Goal: Information Seeking & Learning: Learn about a topic

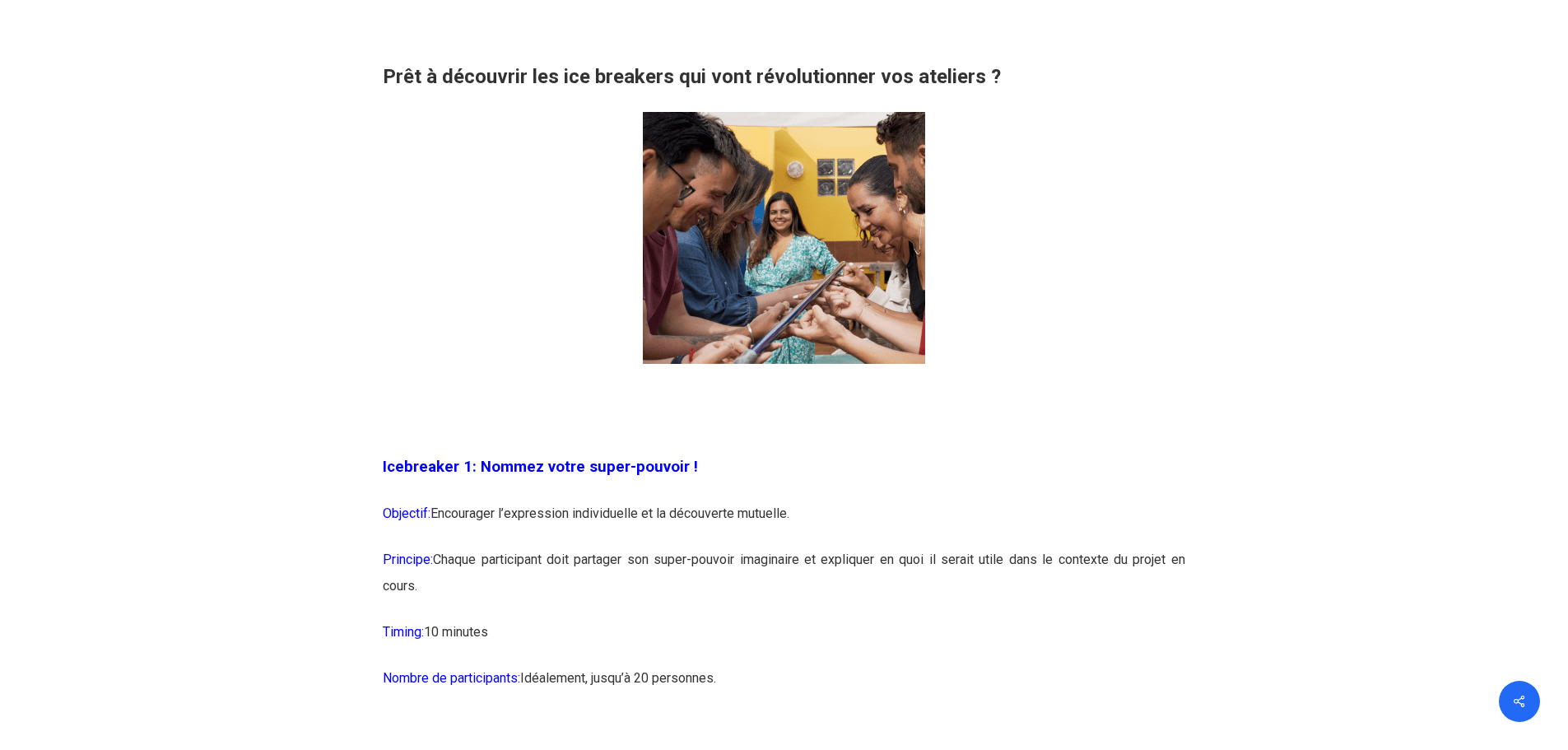
scroll to position [1317, 0]
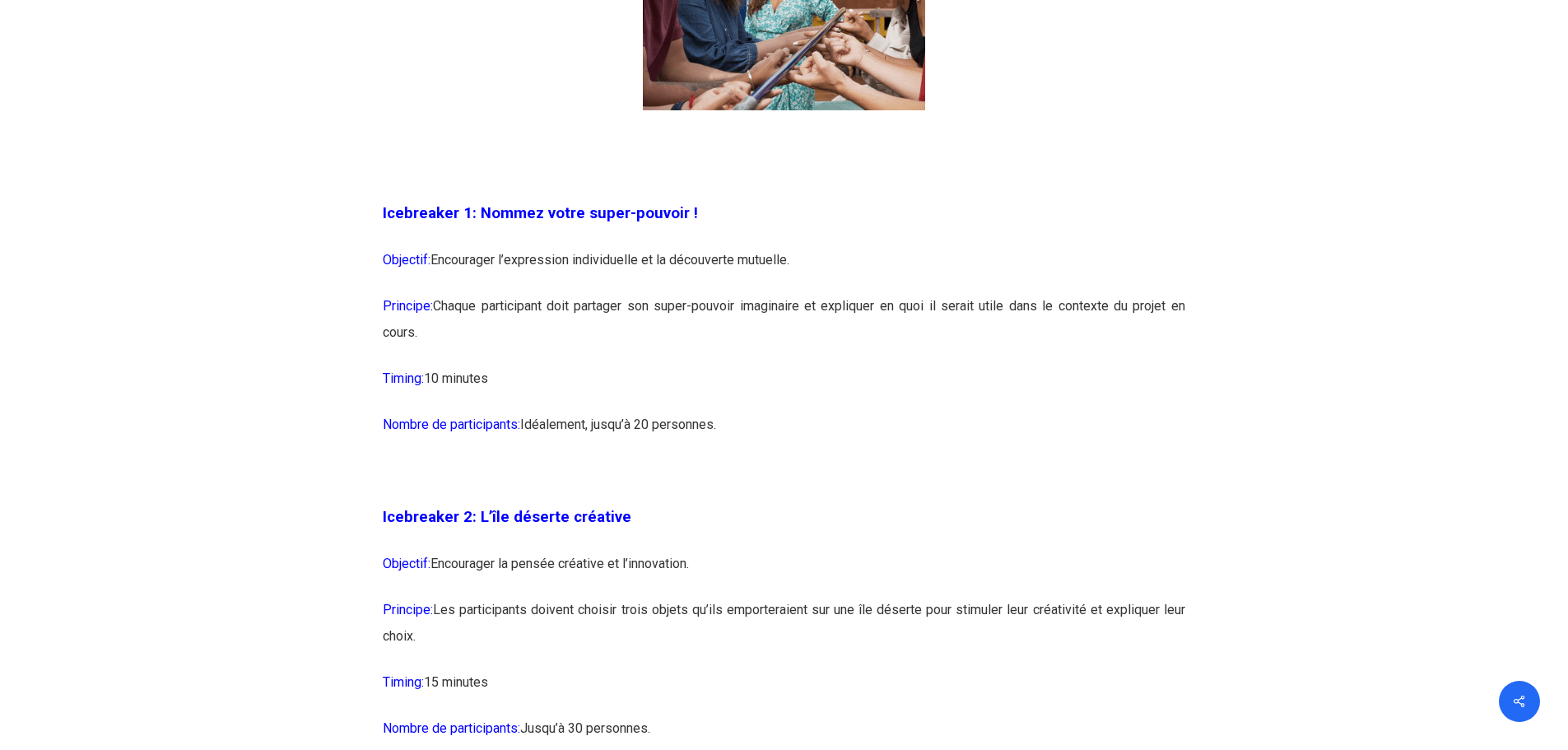
drag, startPoint x: 1114, startPoint y: 307, endPoint x: 1164, endPoint y: 417, distance: 120.8
click at [1164, 417] on p "Nombre de participants: [GEOGRAPHIC_DATA], jusqu’à 20 personnes." at bounding box center [784, 435] width 802 height 46
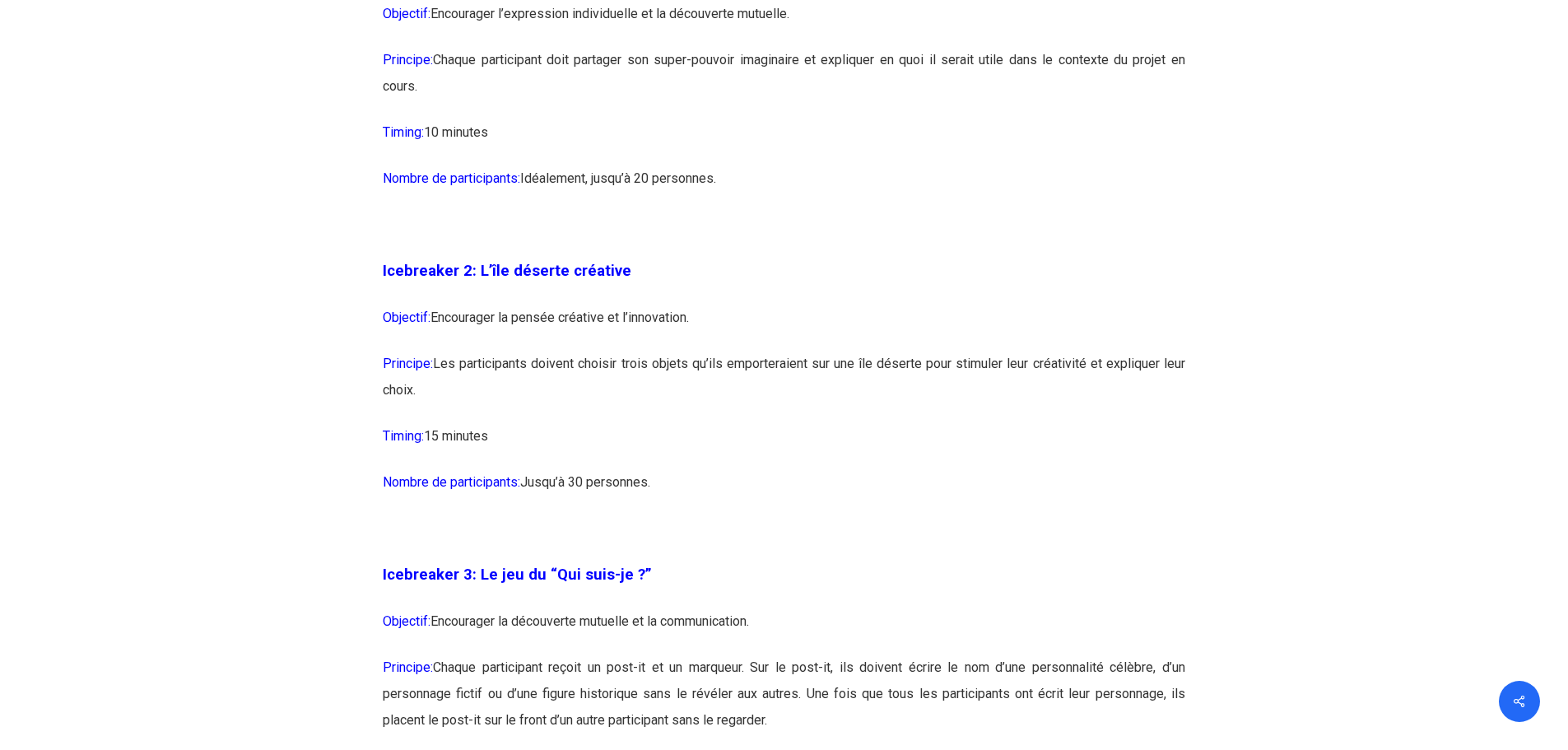
scroll to position [1565, 0]
drag, startPoint x: 566, startPoint y: 268, endPoint x: 619, endPoint y: 272, distance: 53.2
click at [619, 272] on span "Icebreaker 2: L’île déserte créative" at bounding box center [507, 269] width 248 height 18
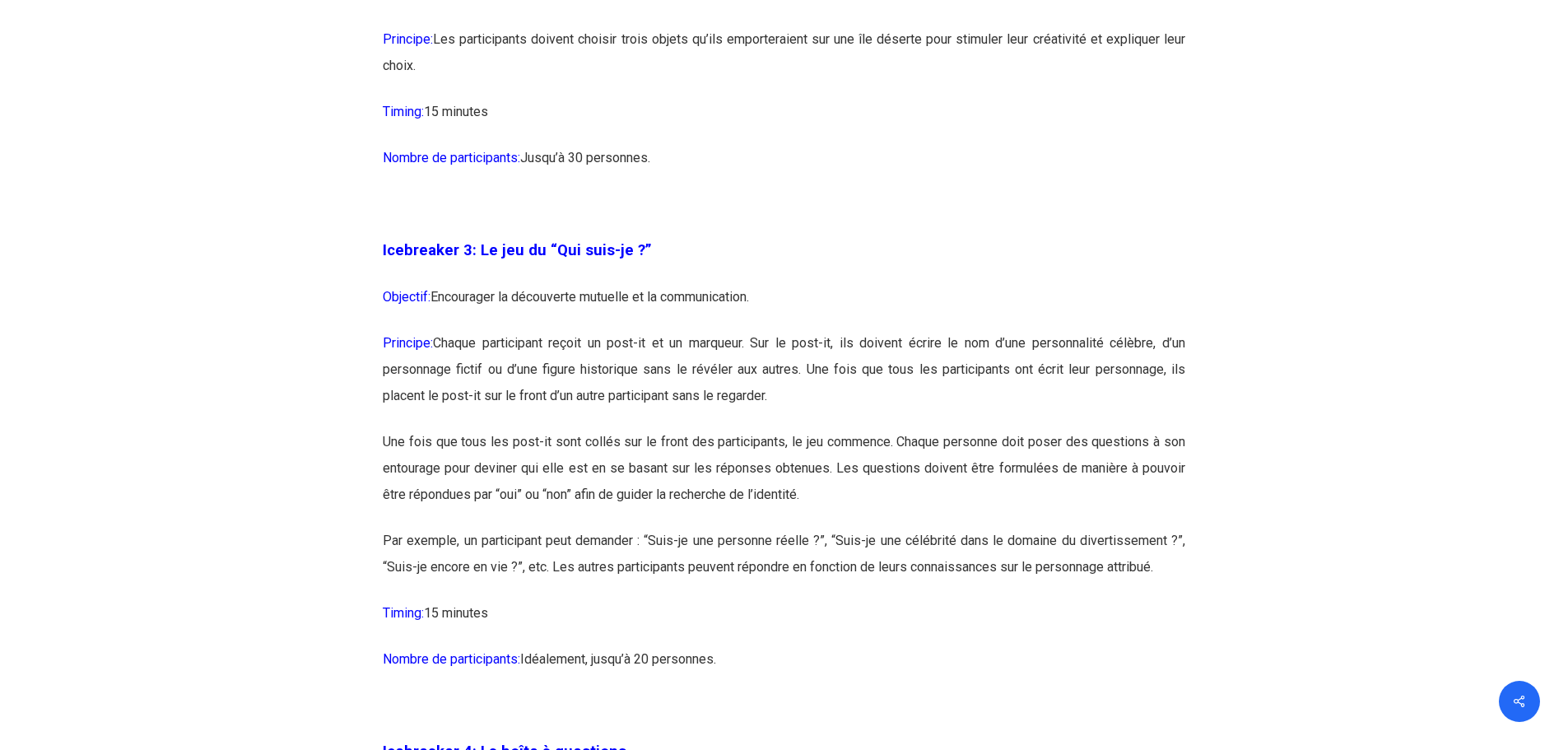
scroll to position [1894, 0]
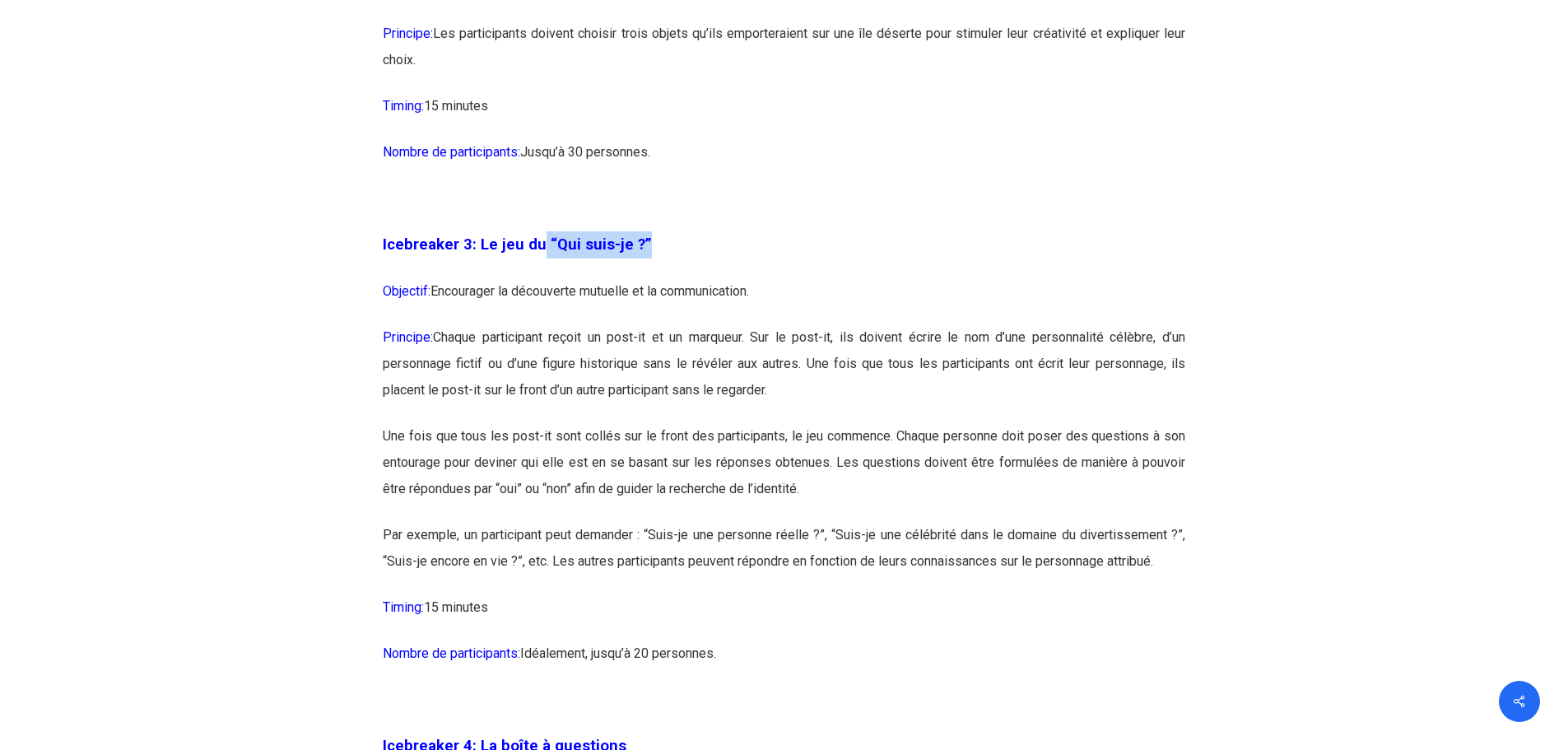
drag, startPoint x: 540, startPoint y: 244, endPoint x: 640, endPoint y: 244, distance: 100.0
click at [640, 244] on span "Icebreaker 3: Le jeu du “Qui suis-je ?”" at bounding box center [517, 244] width 269 height 18
drag, startPoint x: 640, startPoint y: 244, endPoint x: 478, endPoint y: 246, distance: 162.0
click at [478, 246] on span "Icebreaker 3: Le jeu du “Qui suis-je ?”" at bounding box center [517, 244] width 269 height 18
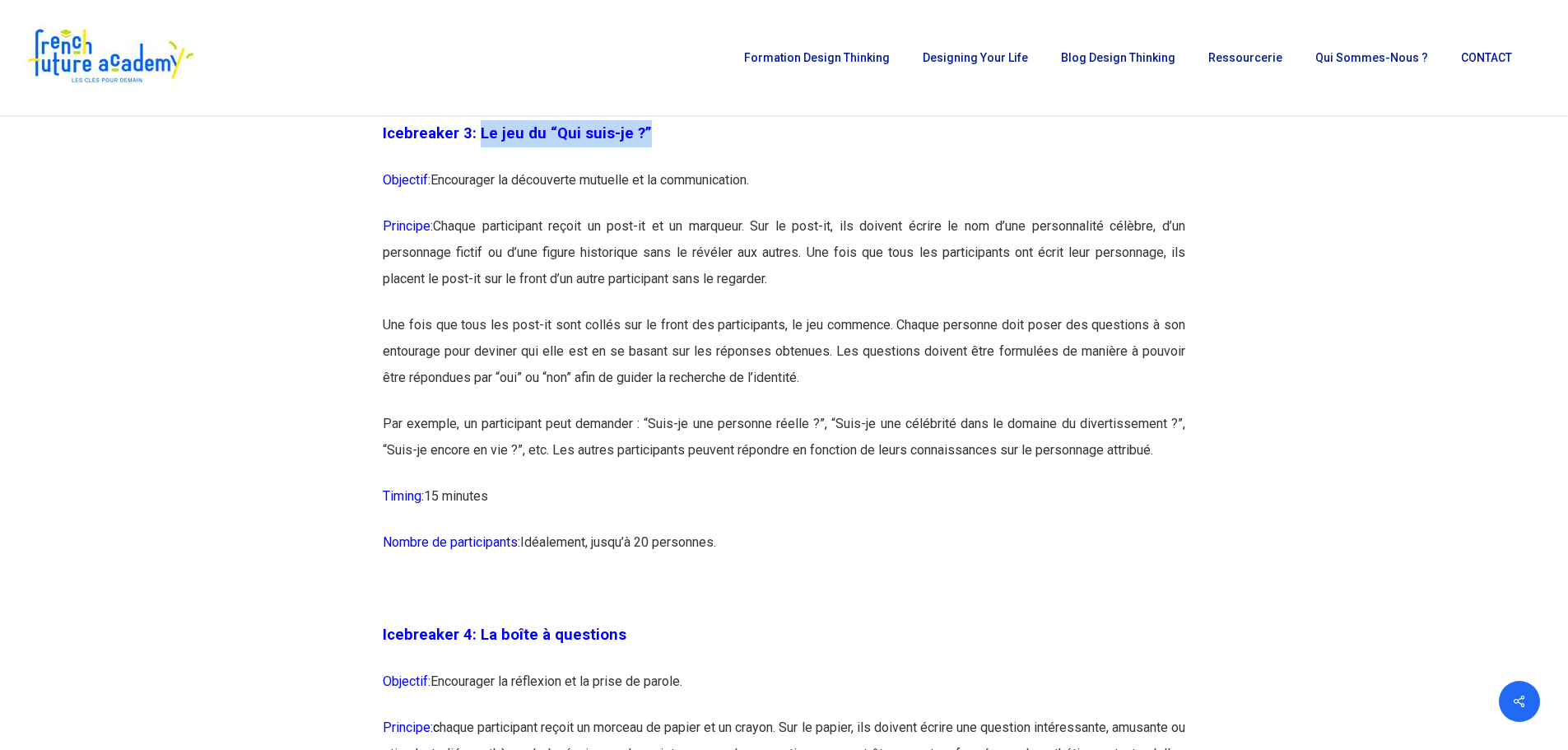
scroll to position [1977, 0]
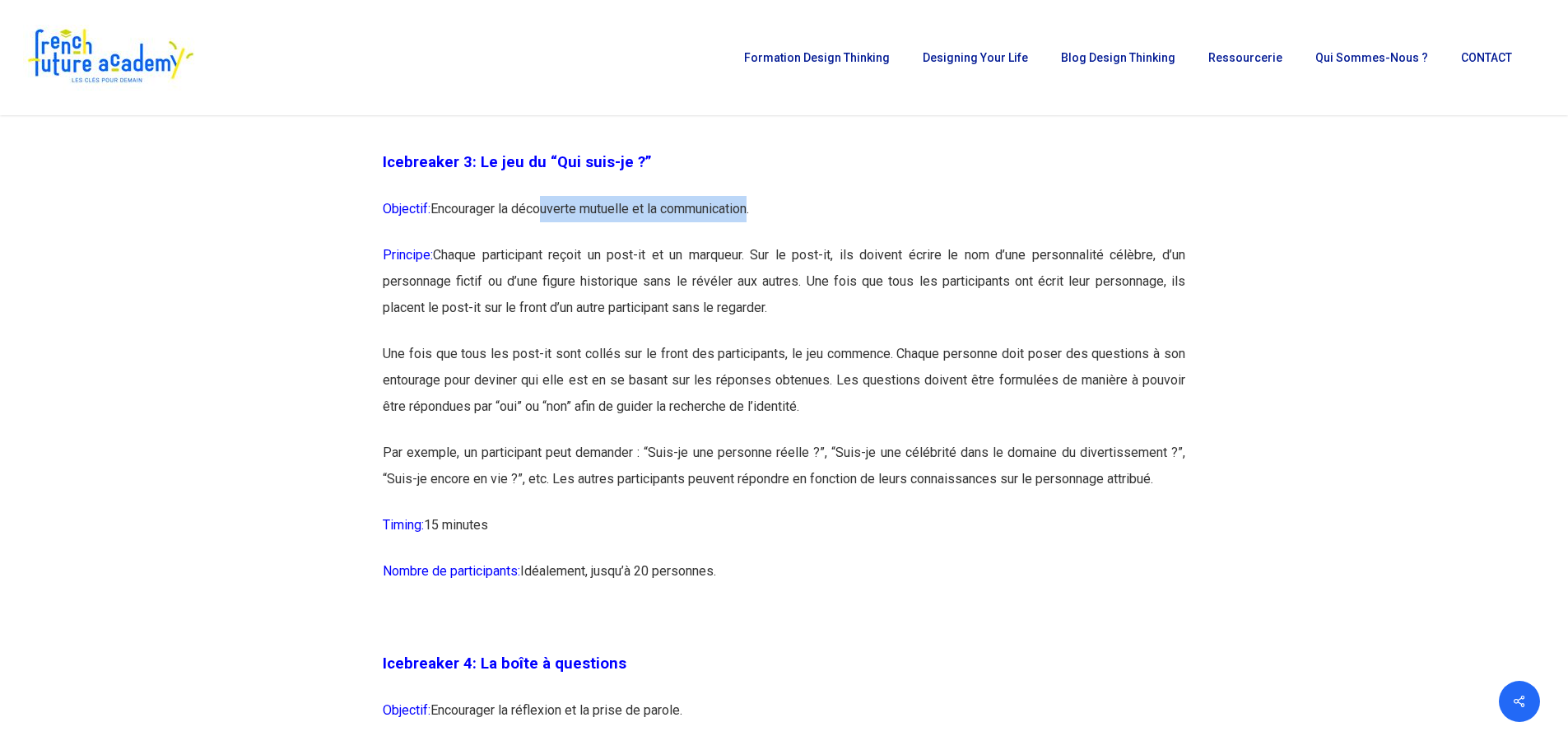
drag, startPoint x: 538, startPoint y: 210, endPoint x: 752, endPoint y: 210, distance: 214.0
click at [752, 210] on p "Objectif: Encourager la découverte mutuelle et la communication." at bounding box center [784, 218] width 802 height 46
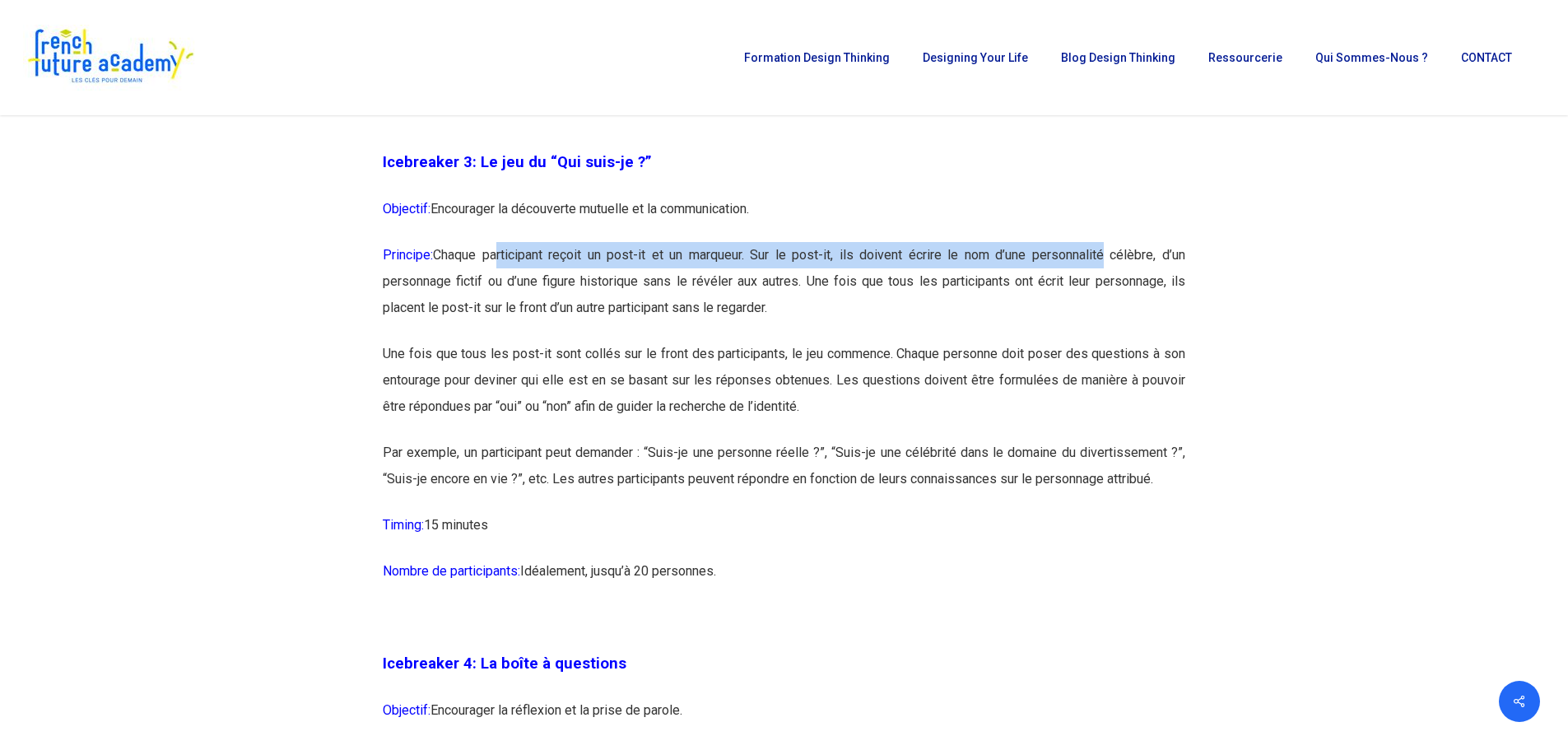
drag, startPoint x: 497, startPoint y: 257, endPoint x: 1100, endPoint y: 247, distance: 603.1
click at [1100, 247] on p "Principe: Chaque participant reçoit un post-it et un marqueur. Sur le post-it, …" at bounding box center [784, 291] width 802 height 99
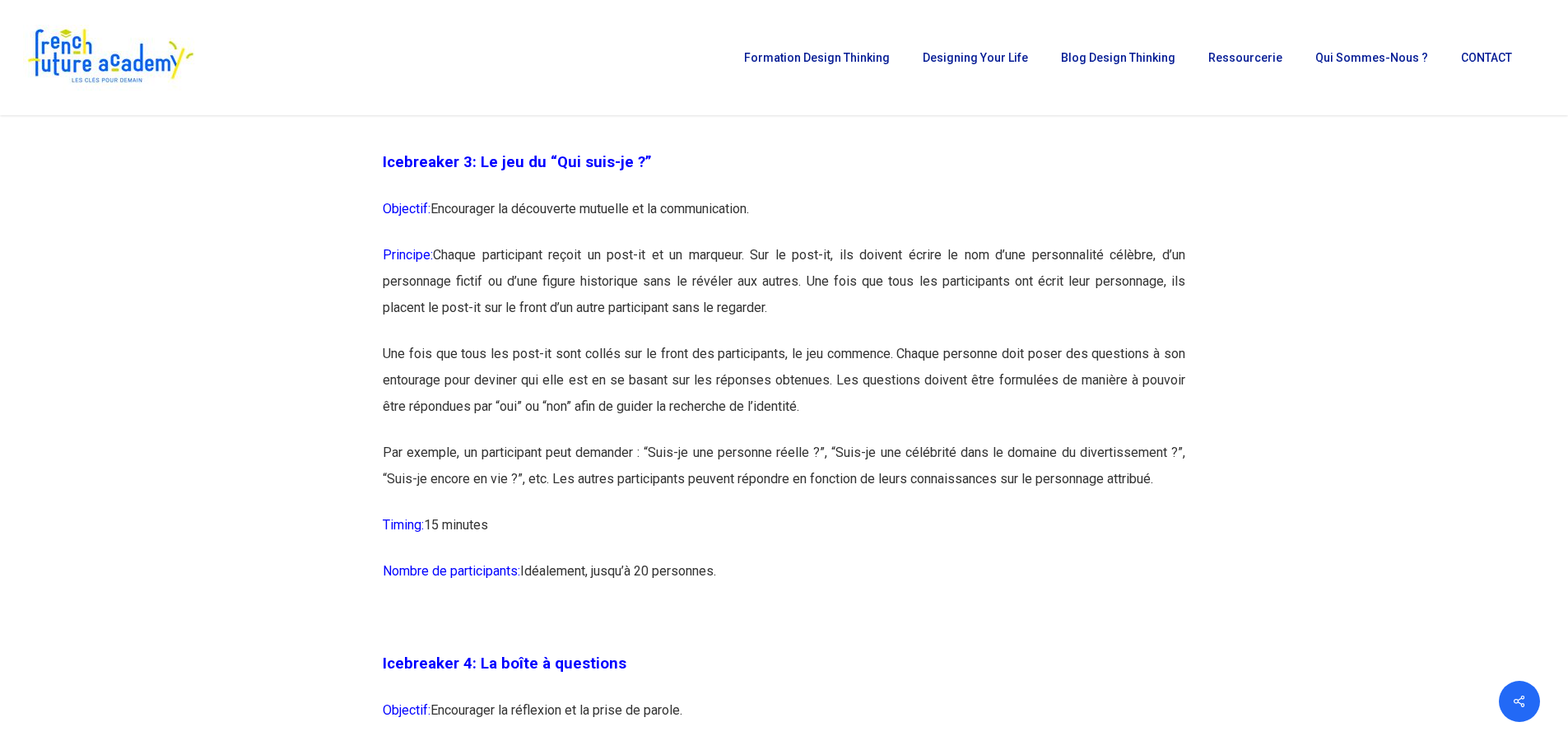
click at [1132, 247] on p "Principe: Chaque participant reçoit un post-it et un marqueur. Sur le post-it, …" at bounding box center [784, 291] width 802 height 99
drag, startPoint x: 457, startPoint y: 276, endPoint x: 692, endPoint y: 282, distance: 235.1
click at [692, 282] on p "Principe: Chaque participant reçoit un post-it et un marqueur. Sur le post-it, …" at bounding box center [784, 291] width 802 height 99
click at [732, 283] on p "Principe: Chaque participant reçoit un post-it et un marqueur. Sur le post-it, …" at bounding box center [784, 291] width 802 height 99
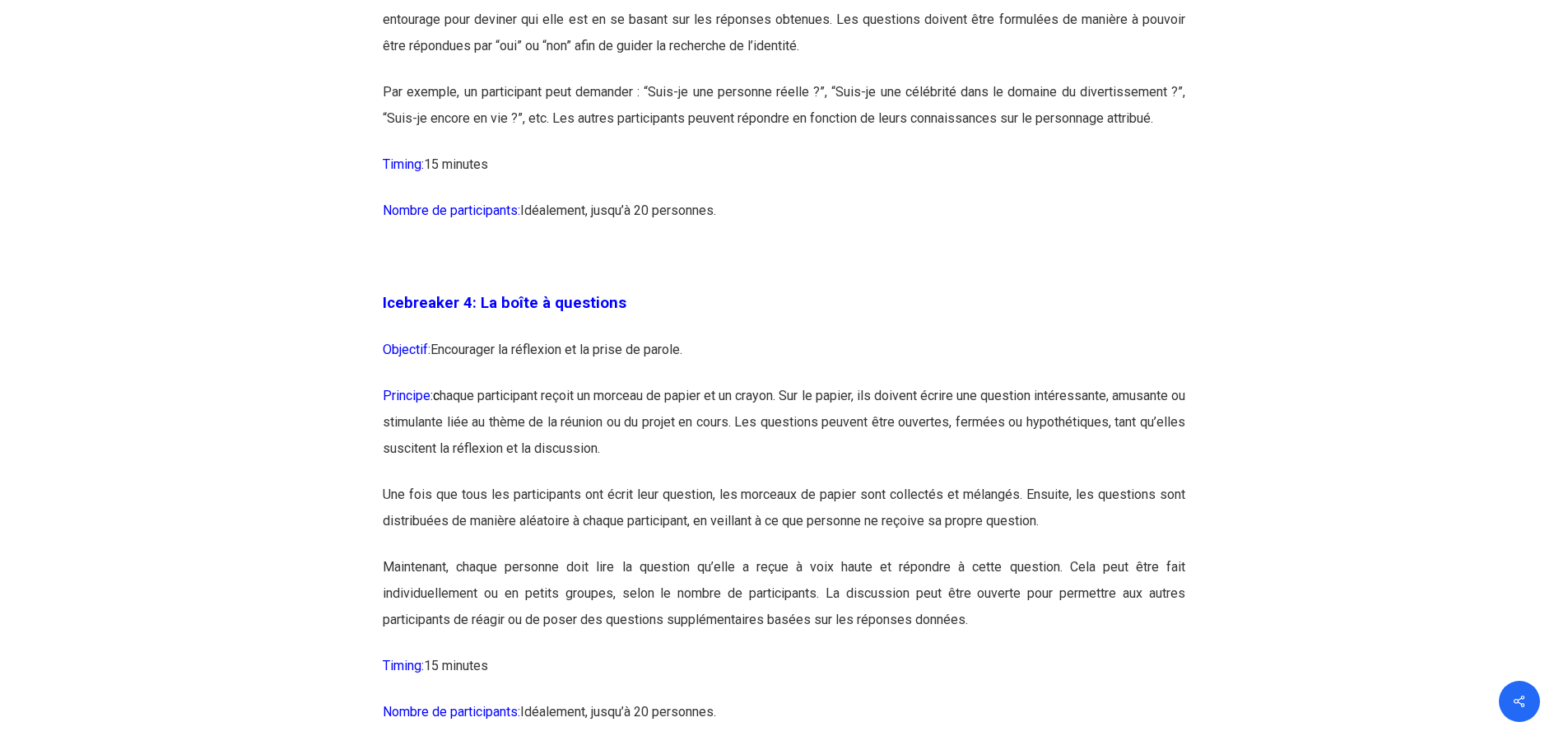
scroll to position [2388, 0]
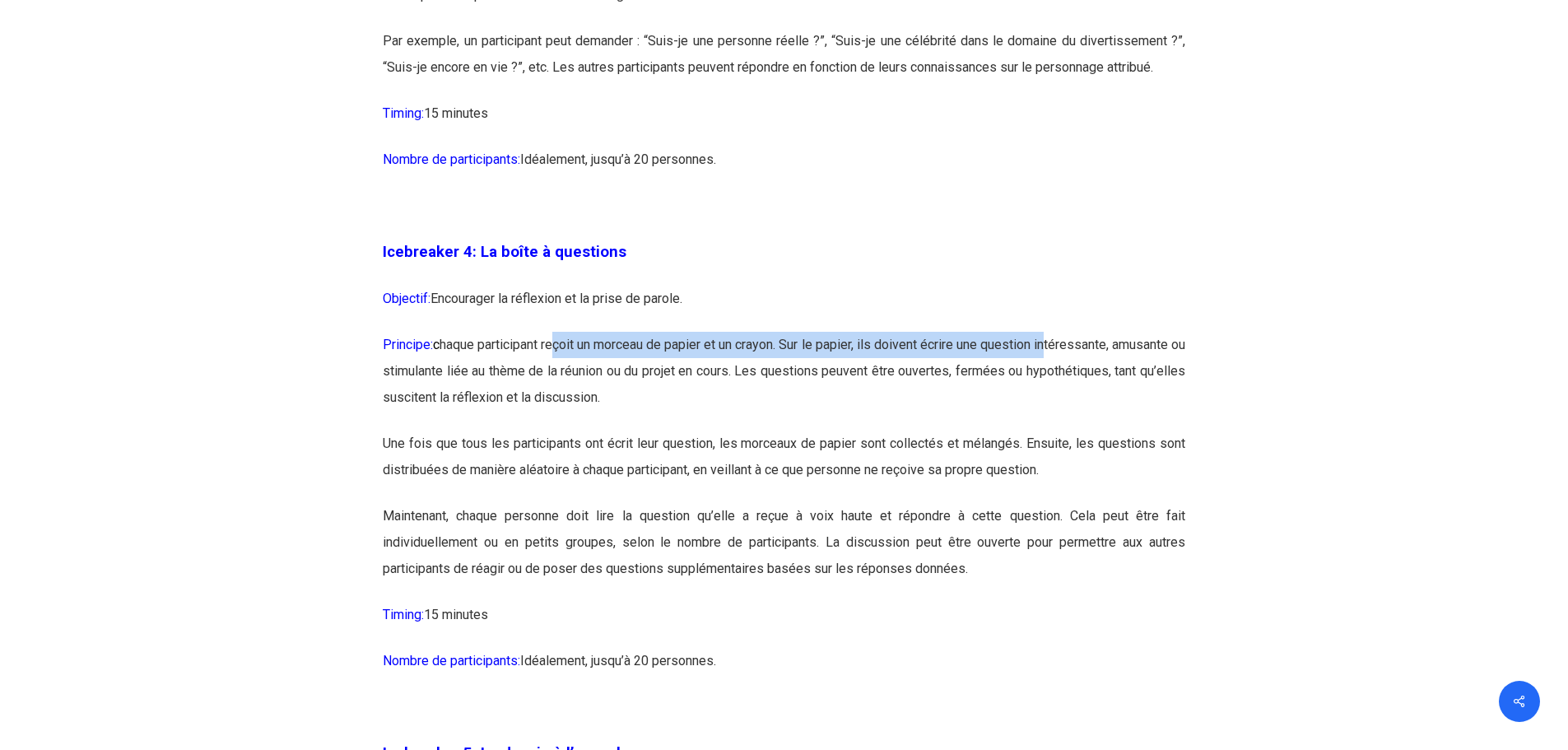
drag, startPoint x: 571, startPoint y: 347, endPoint x: 1130, endPoint y: 342, distance: 559.0
click at [1128, 342] on p "Principe: c haque participant reçoit un morceau de papier et un crayon. Sur le …" at bounding box center [784, 381] width 802 height 99
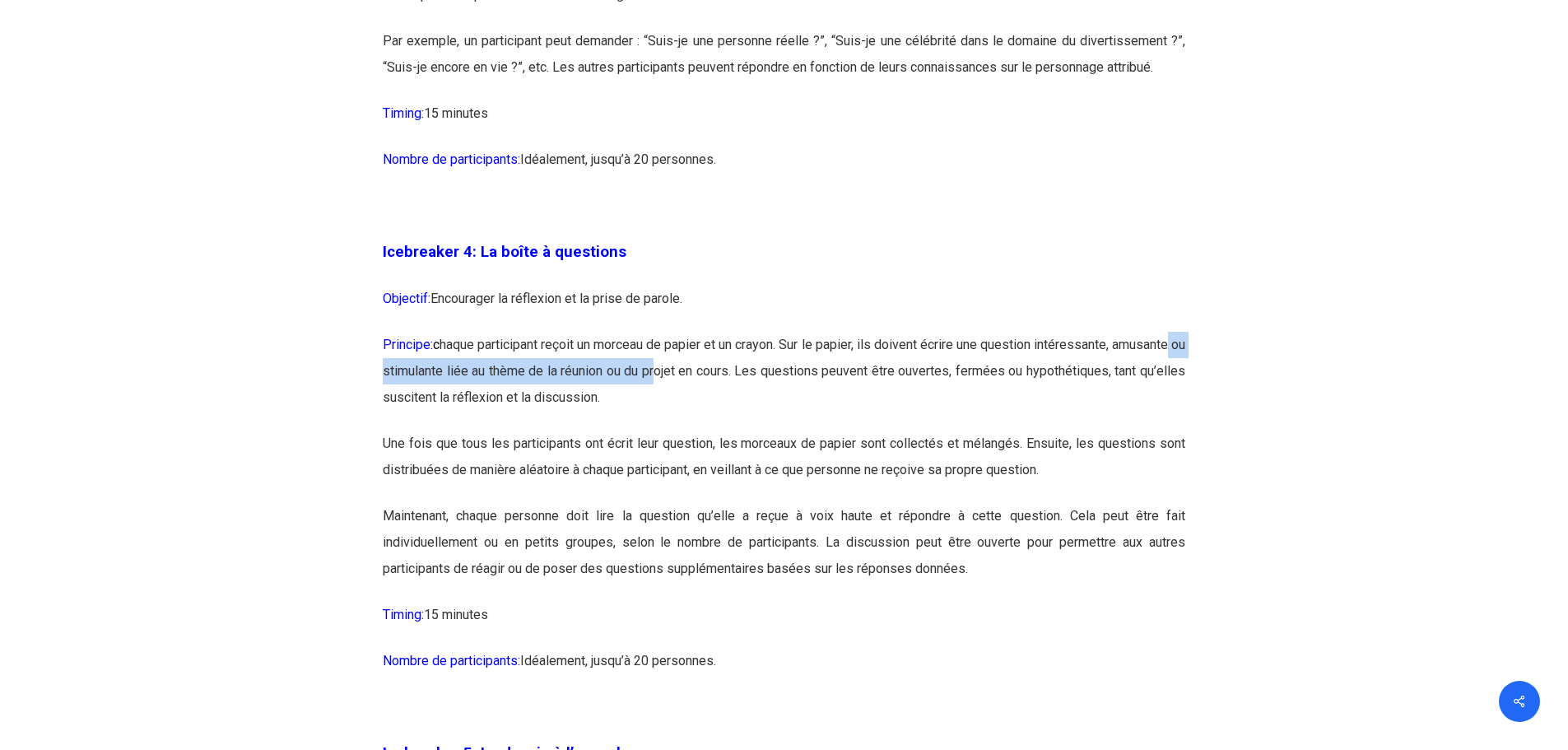
drag, startPoint x: 444, startPoint y: 373, endPoint x: 814, endPoint y: 364, distance: 370.1
click at [788, 366] on p "Principe: c haque participant reçoit un morceau de papier et un crayon. Sur le …" at bounding box center [784, 381] width 802 height 99
click at [839, 364] on p "Principe: c haque participant reçoit un morceau de papier et un crayon. Sur le …" at bounding box center [784, 381] width 802 height 99
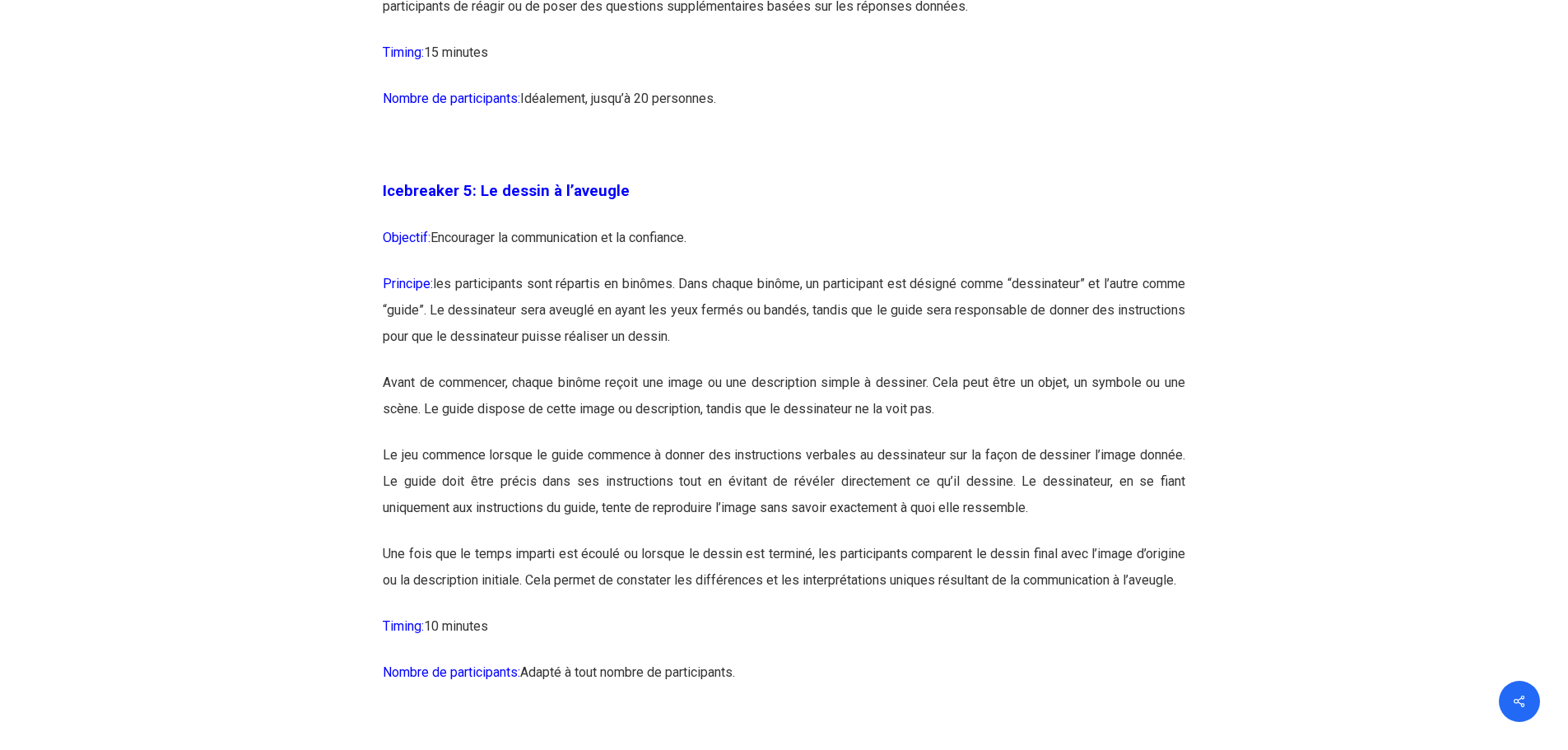
scroll to position [3047, 0]
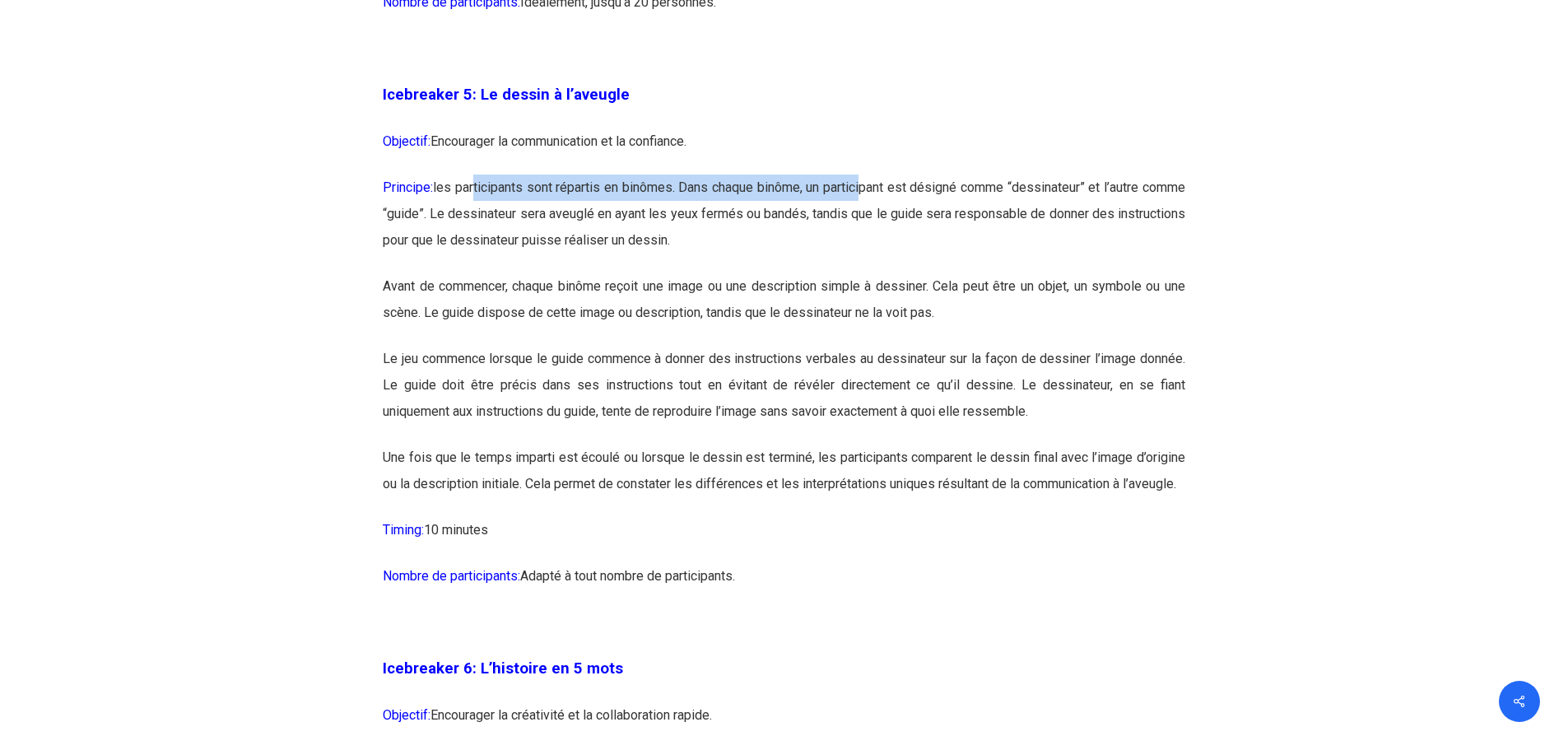
drag, startPoint x: 482, startPoint y: 189, endPoint x: 927, endPoint y: 183, distance: 445.0
click at [901, 183] on p "Principe: les participants sont répartis en binômes. Dans chaque binôme, un par…" at bounding box center [784, 224] width 802 height 99
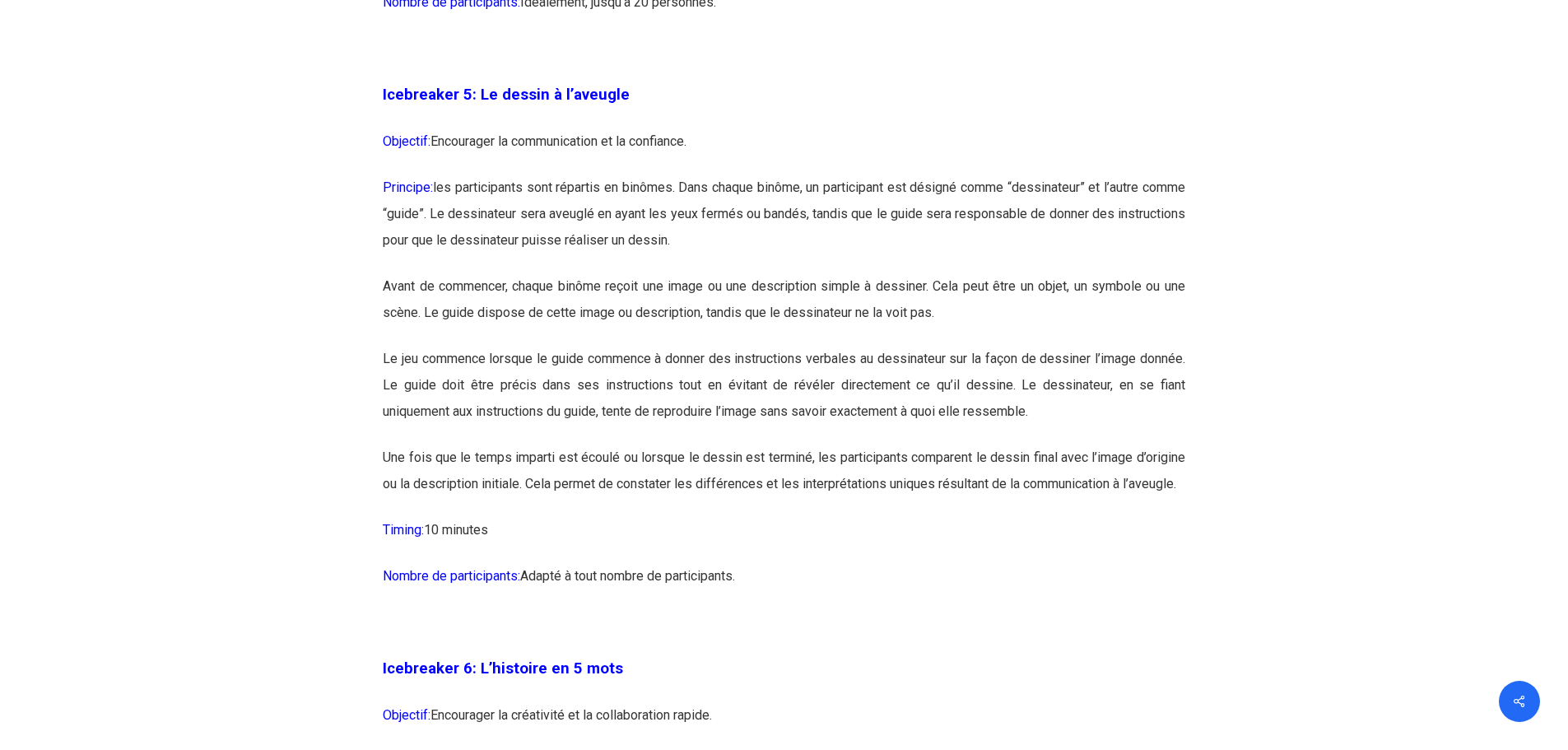
click at [931, 183] on p "Principe: les participants sont répartis en binômes. Dans chaque binôme, un par…" at bounding box center [784, 224] width 802 height 99
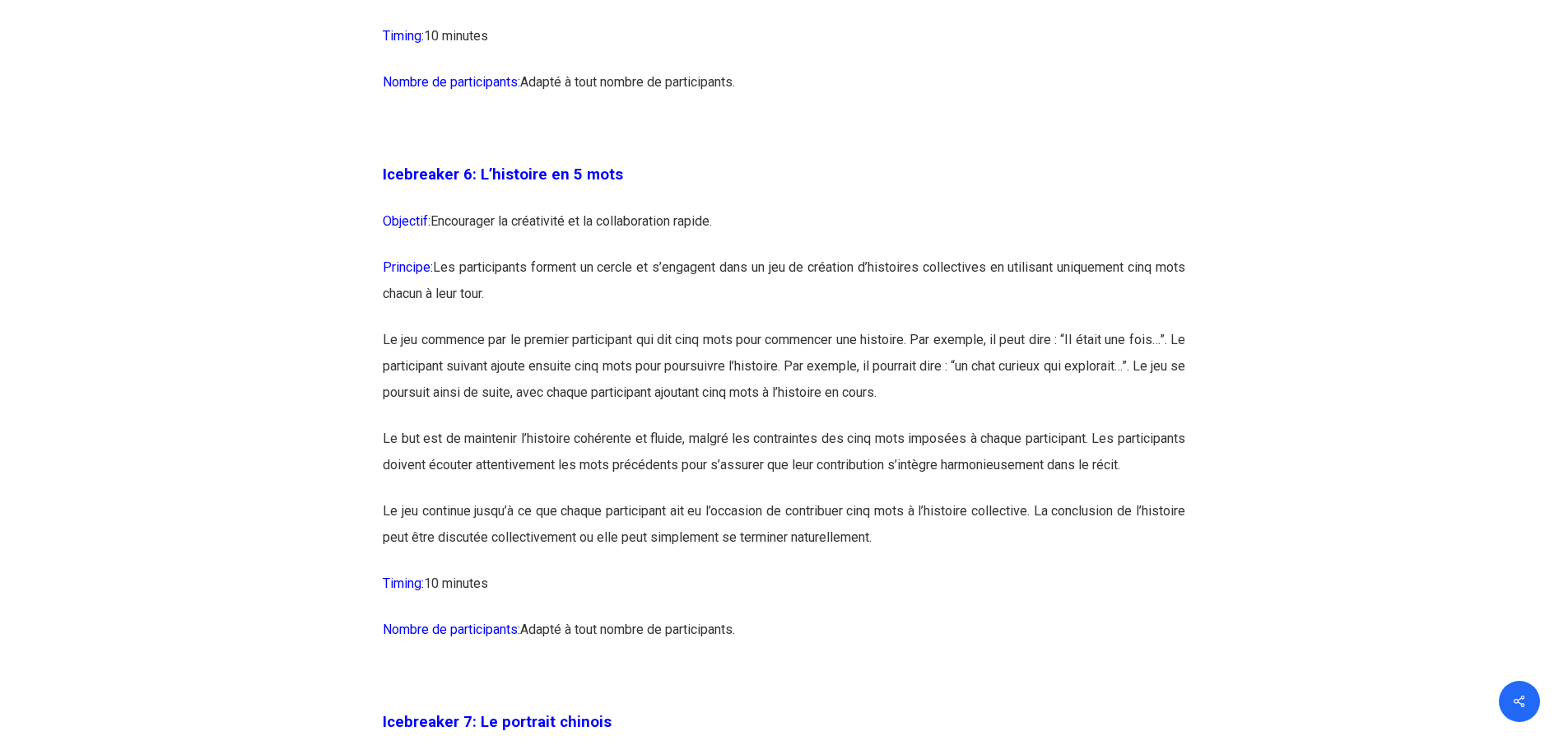
scroll to position [3624, 0]
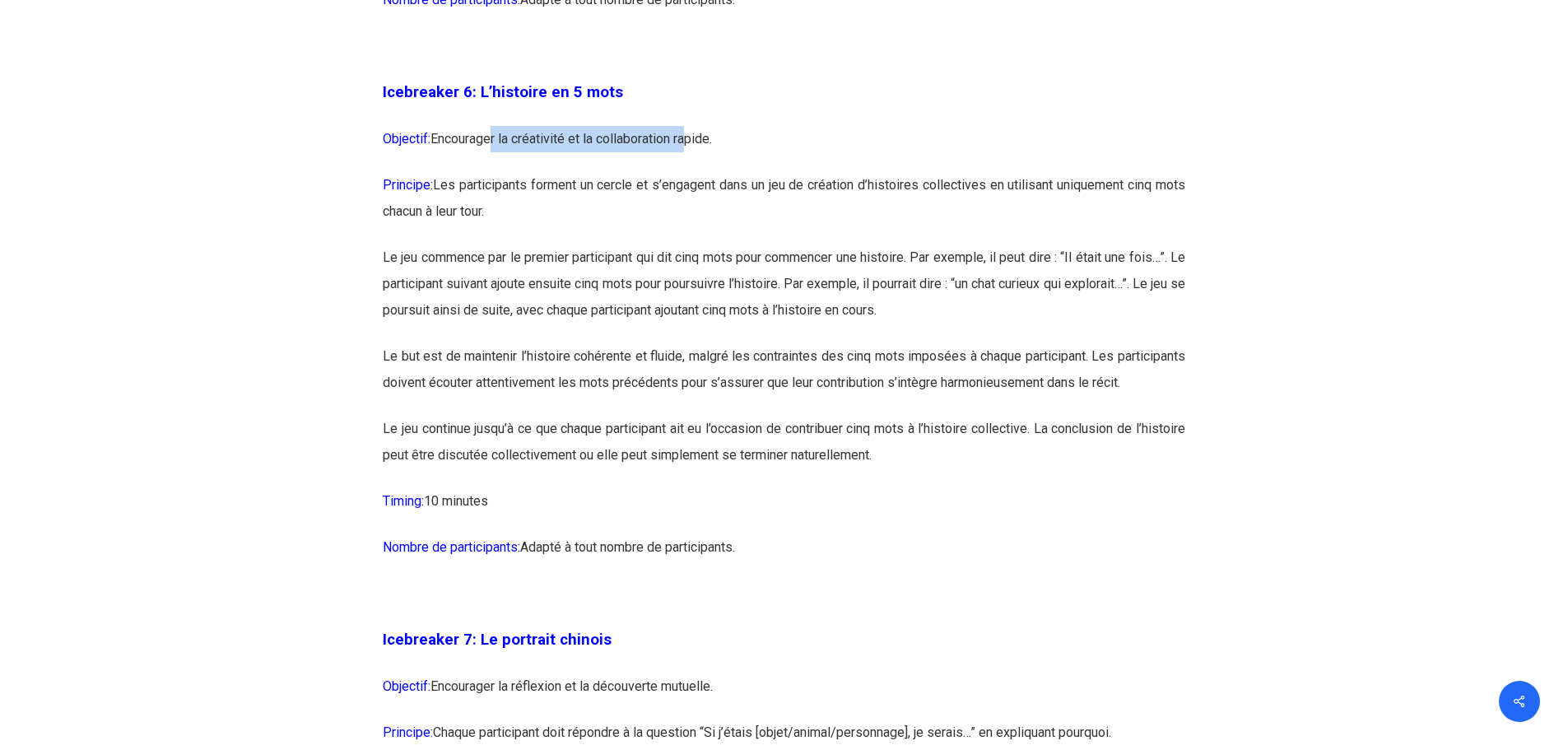
drag, startPoint x: 493, startPoint y: 165, endPoint x: 689, endPoint y: 165, distance: 196.0
click at [689, 165] on p "Objectif: Encourager la créativité et la collaboration rapide." at bounding box center [784, 149] width 802 height 46
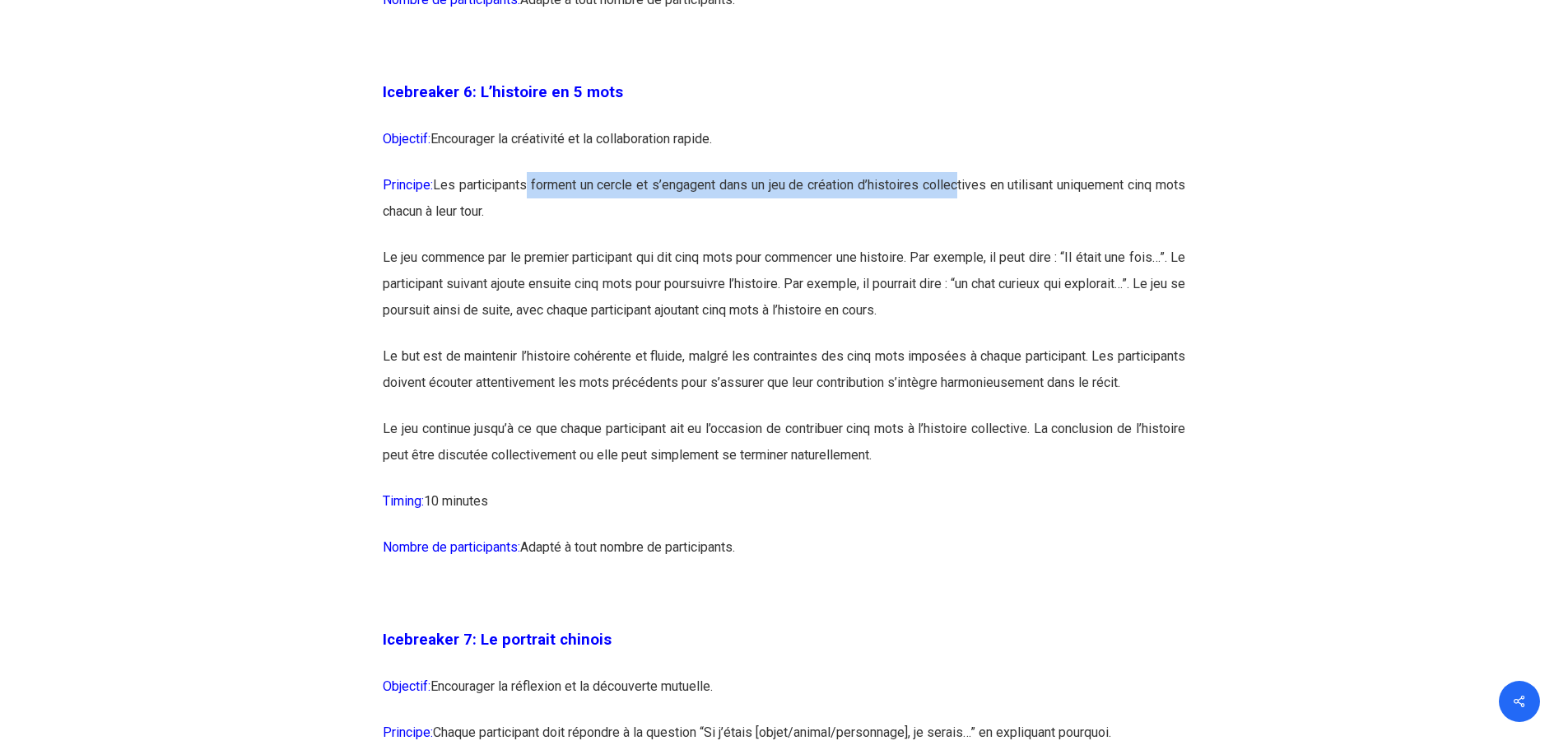
drag, startPoint x: 531, startPoint y: 211, endPoint x: 989, endPoint y: 211, distance: 458.0
click at [984, 211] on p "Principe: Les participants forment un cercle et s’engagent dans un jeu de créat…" at bounding box center [784, 208] width 802 height 72
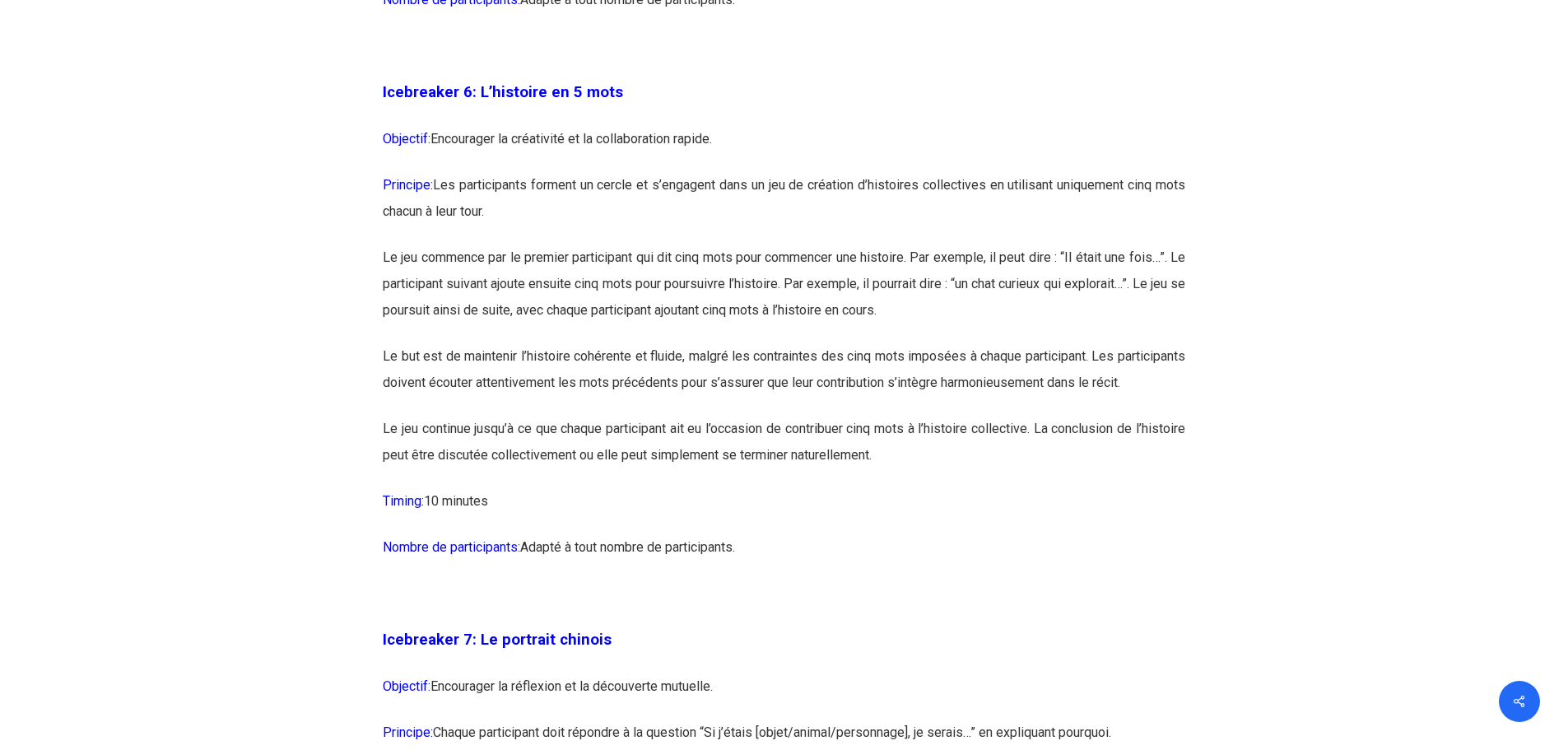
click at [1006, 211] on p "Principe: Les participants forment un cercle et s’engagent dans un jeu de créat…" at bounding box center [784, 208] width 802 height 72
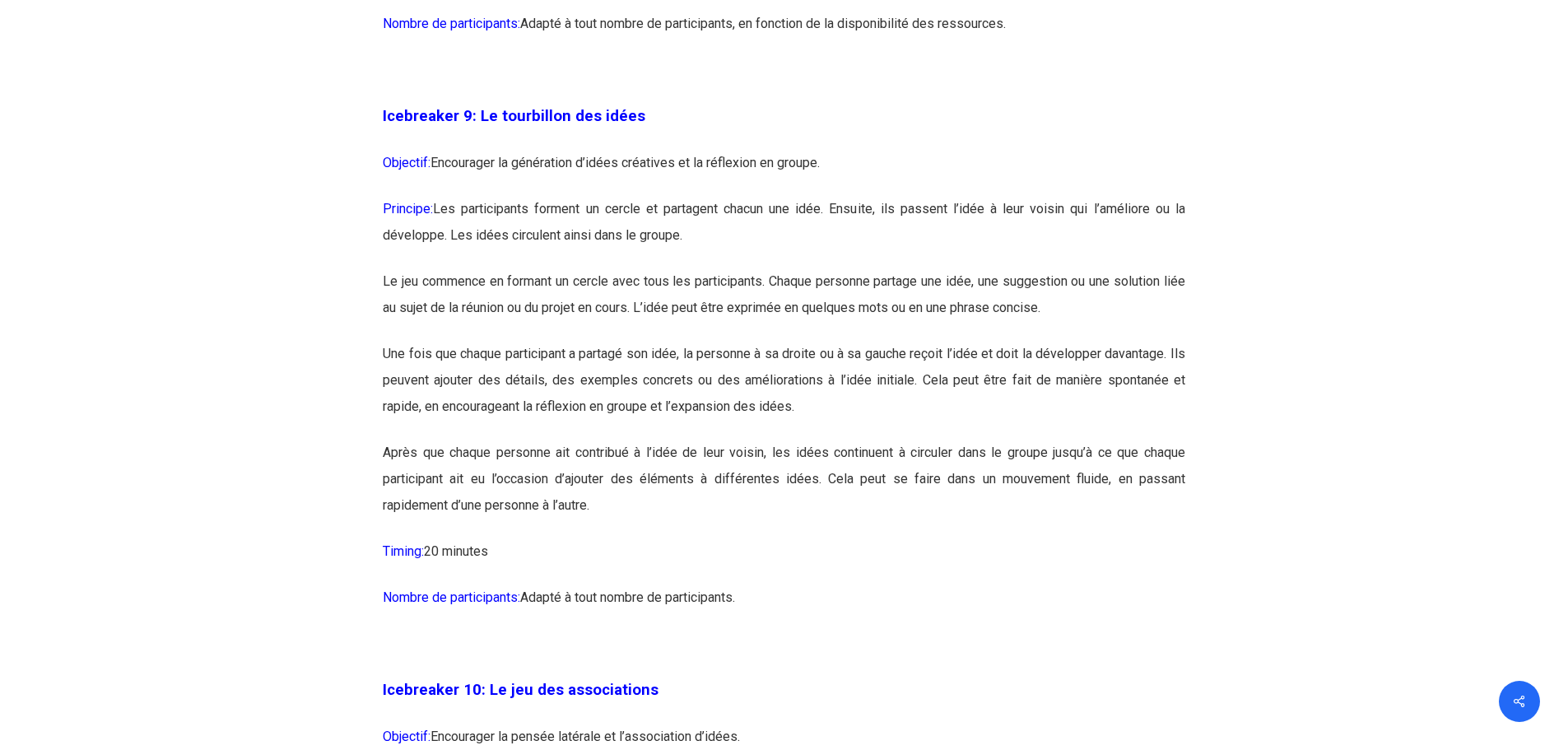
scroll to position [5354, 0]
